Goal: Information Seeking & Learning: Find specific fact

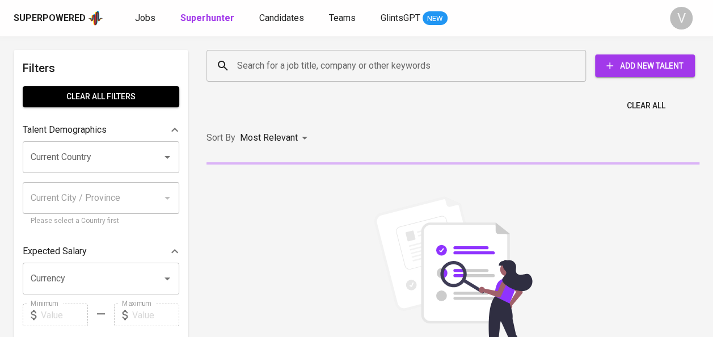
paste input "yos.naracita0615@gmail.com"
type input "yos.naracita0615@gmail.com"
click at [253, 65] on input "yos.naracita0615@gmail.com" at bounding box center [399, 66] width 330 height 22
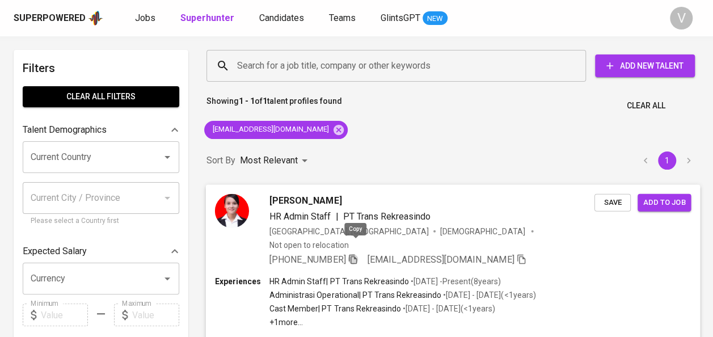
click at [357, 254] on icon "button" at bounding box center [353, 259] width 8 height 10
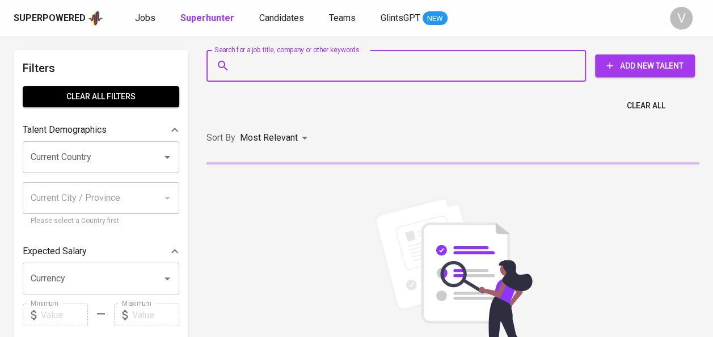
click at [253, 72] on input "Search for a job title, company or other keywords" at bounding box center [399, 66] width 330 height 22
paste input "[EMAIL_ADDRESS][DOMAIN_NAME]"
type input "[EMAIL_ADDRESS][DOMAIN_NAME]"
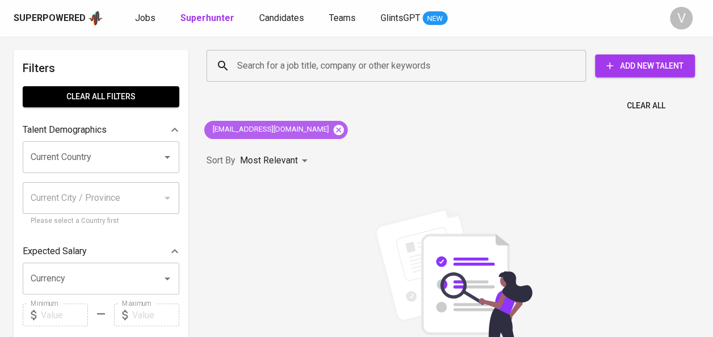
click at [334, 129] on icon at bounding box center [339, 129] width 10 height 10
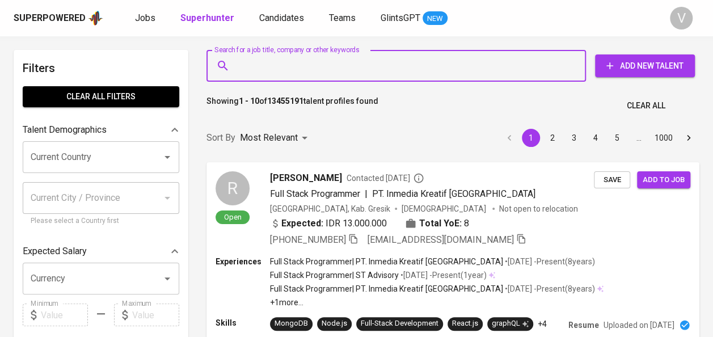
click at [330, 65] on input "Search for a job title, company or other keywords" at bounding box center [399, 66] width 330 height 22
paste input "Nur [PERSON_NAME],"
type input "Nur [PERSON_NAME],"
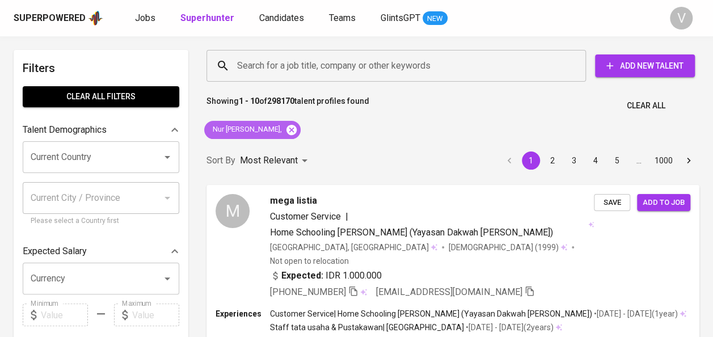
click at [298, 128] on icon at bounding box center [291, 130] width 12 height 12
click at [266, 68] on input "Search for a job title, company or other keywords" at bounding box center [399, 66] width 330 height 22
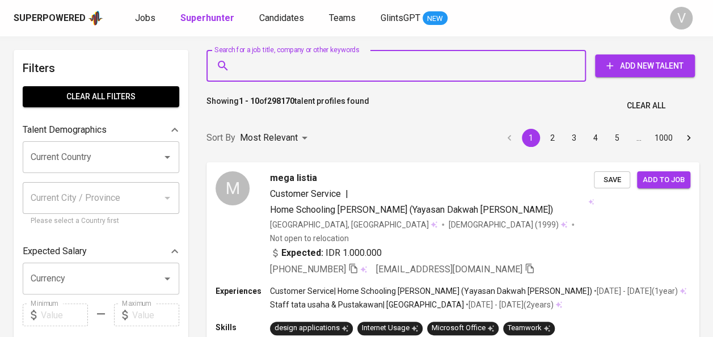
click at [266, 68] on input "Search for a job title, company or other keywords" at bounding box center [399, 66] width 330 height 22
paste input "Nur [PERSON_NAME],"
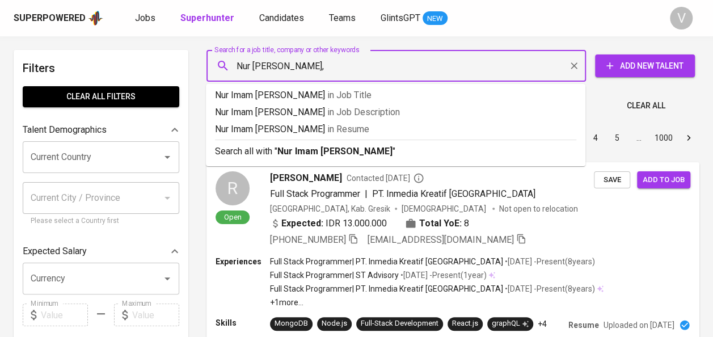
type input "Nur Imam [PERSON_NAME]"
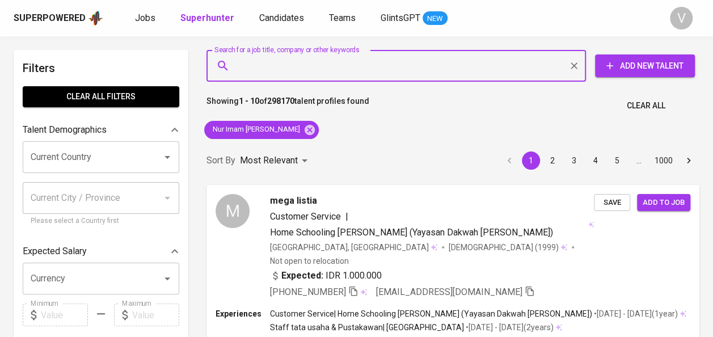
click at [296, 74] on input "Search for a job title, company or other keywords" at bounding box center [399, 66] width 330 height 22
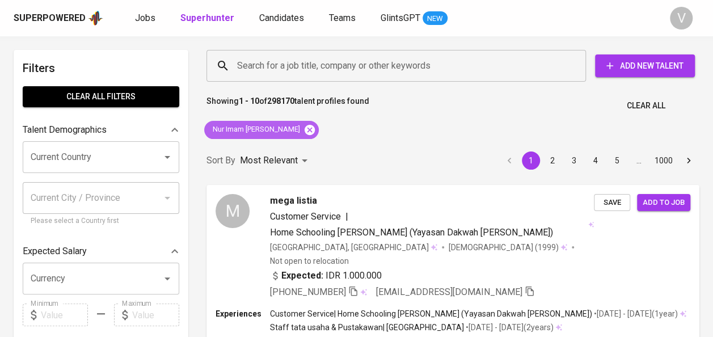
click at [305, 132] on icon at bounding box center [310, 129] width 10 height 10
click at [255, 57] on input "Search for a job title, company or other keywords" at bounding box center [399, 66] width 330 height 22
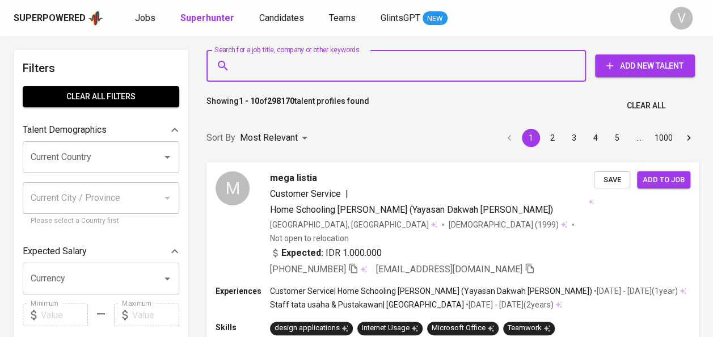
click at [255, 57] on input "Search for a job title, company or other keywords" at bounding box center [399, 66] width 330 height 22
paste input "PT Multi Mayaka"
type input "PT Multi Mayaka"
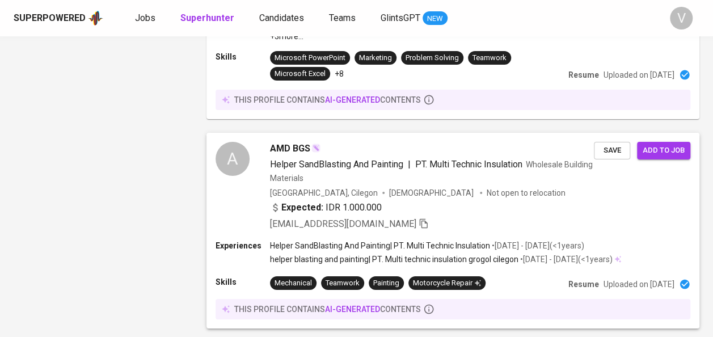
scroll to position [1874, 0]
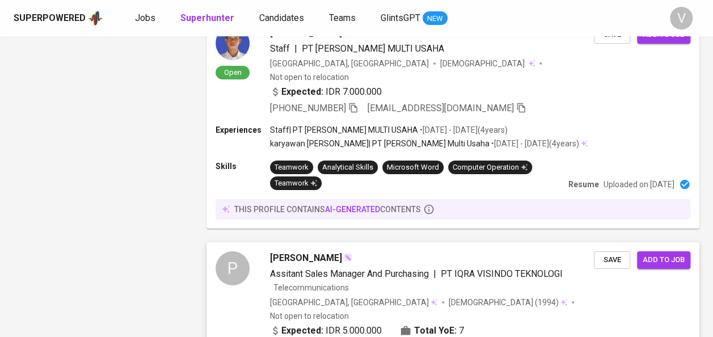
scroll to position [2067, 0]
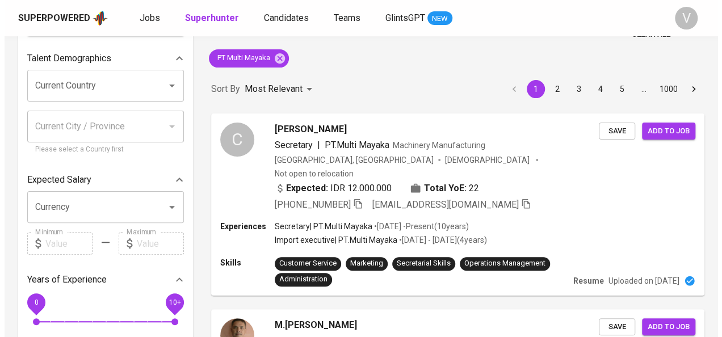
scroll to position [71, 0]
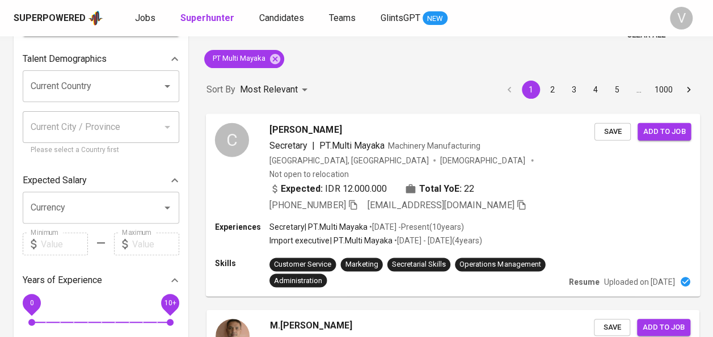
click at [297, 131] on span "[PERSON_NAME]" at bounding box center [306, 130] width 72 height 14
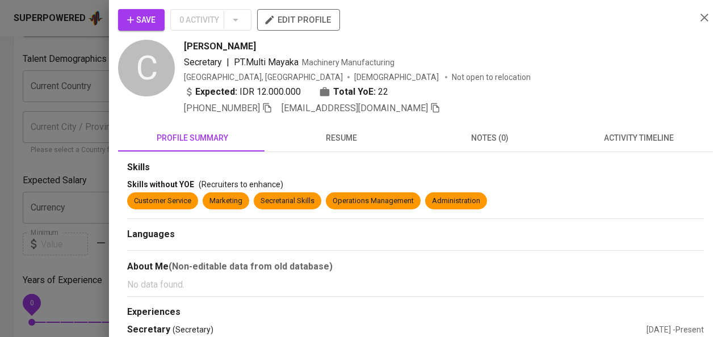
drag, startPoint x: 180, startPoint y: 47, endPoint x: 261, endPoint y: 49, distance: 80.6
click at [261, 49] on div "C Christina Patricya Secretary | PT.Multi Mayaka Machinery Manufacturing Indone…" at bounding box center [402, 77] width 569 height 75
copy span "[PERSON_NAME]"
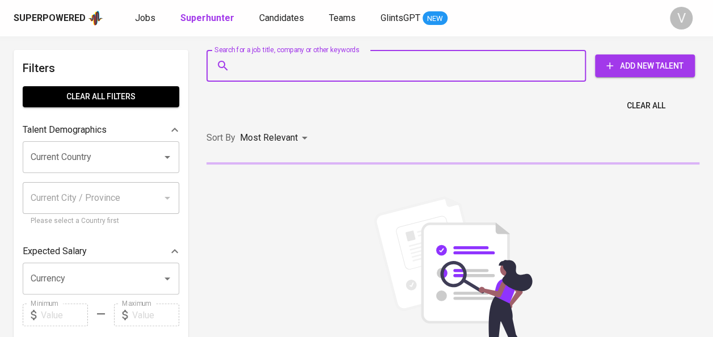
click at [320, 61] on input "Search for a job title, company or other keywords" at bounding box center [399, 66] width 330 height 22
paste input "hamjah1911@gmail.com"
type input "hamjah1911@gmail.com"
